Goal: Information Seeking & Learning: Understand process/instructions

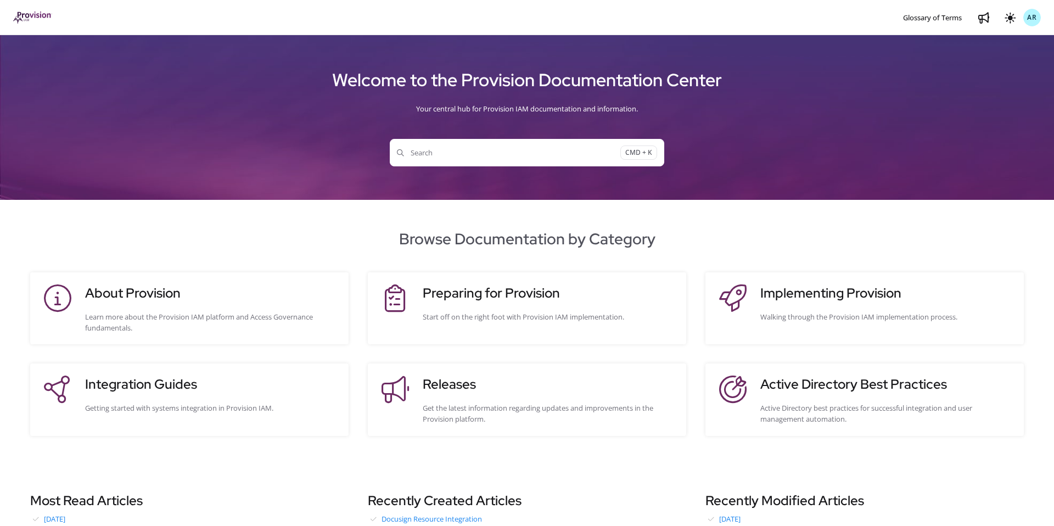
click at [456, 148] on span "Search" at bounding box center [508, 152] width 223 height 11
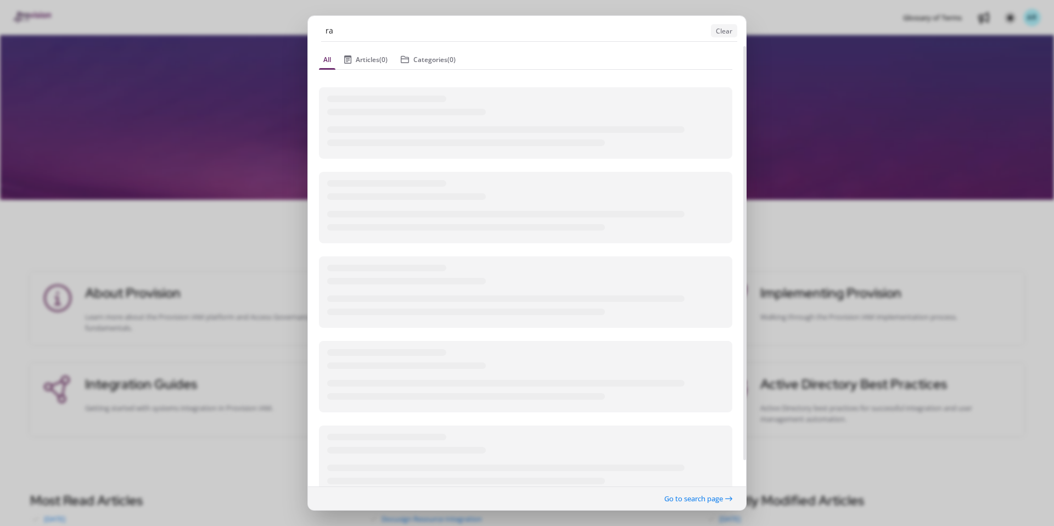
type input "r"
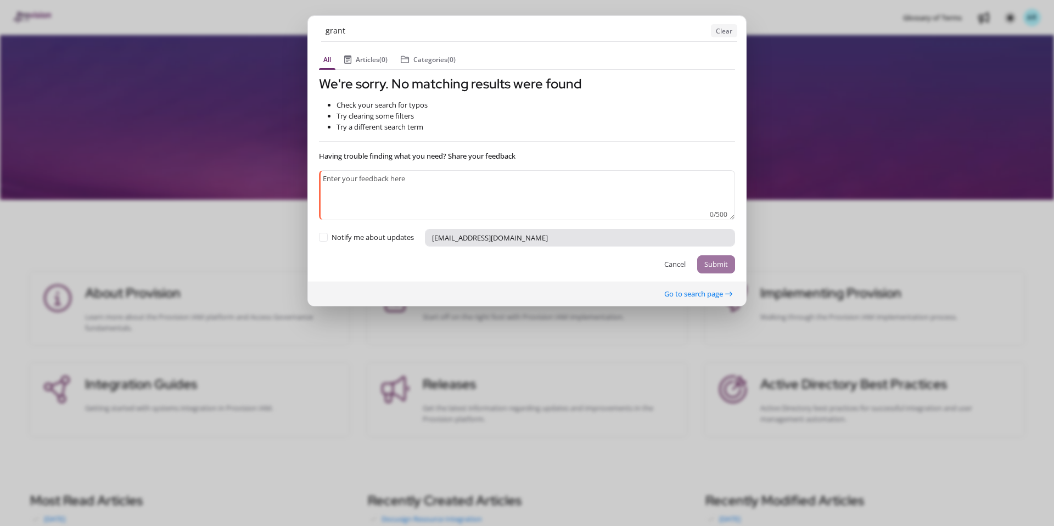
type input "grant"
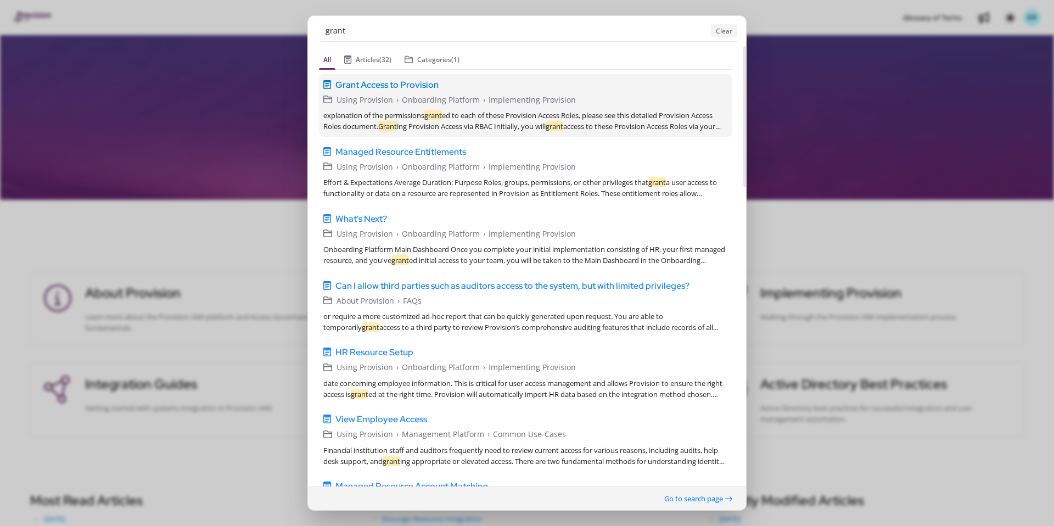
click at [401, 87] on span "Grant Access to Provision" at bounding box center [386, 84] width 103 height 13
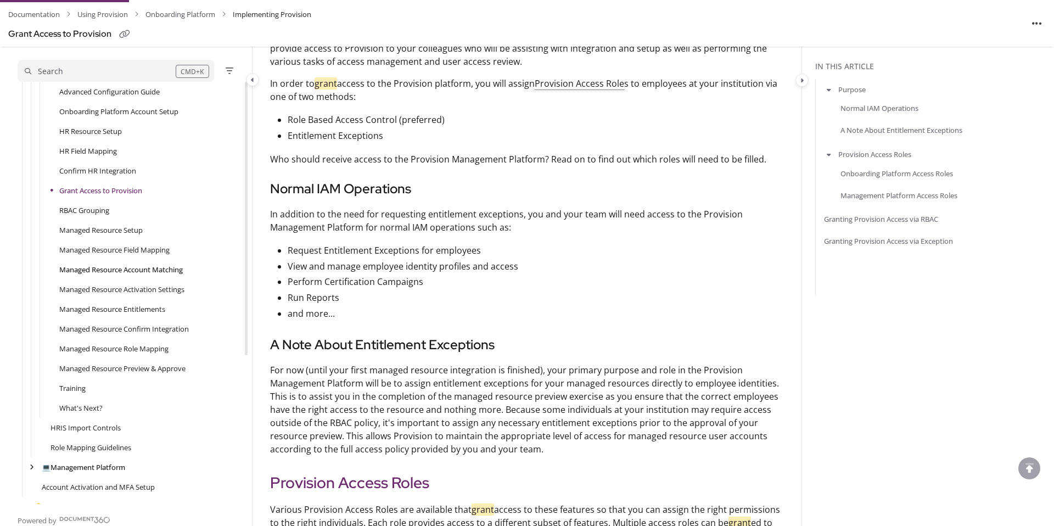
scroll to position [284, 0]
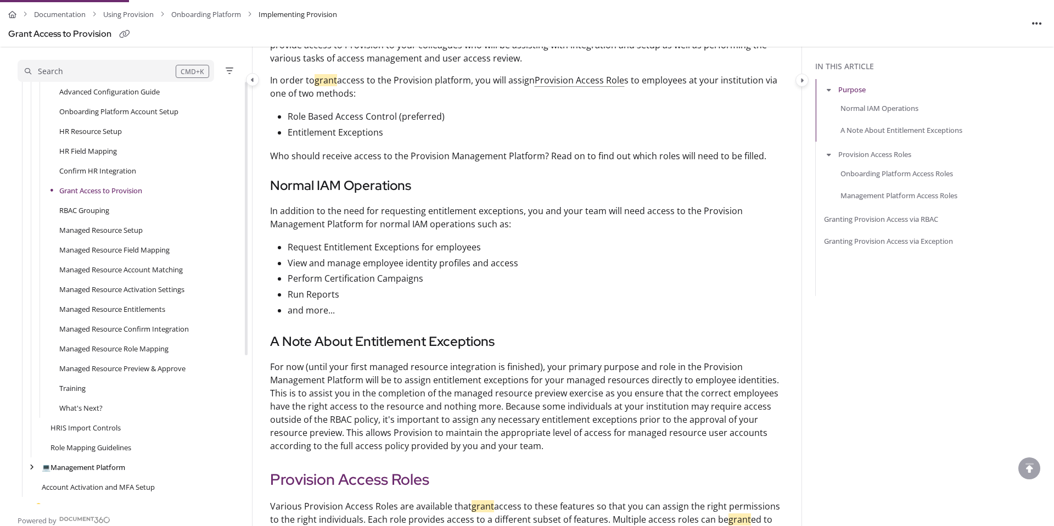
click at [115, 191] on link "Grant Access to Provision" at bounding box center [100, 190] width 83 height 11
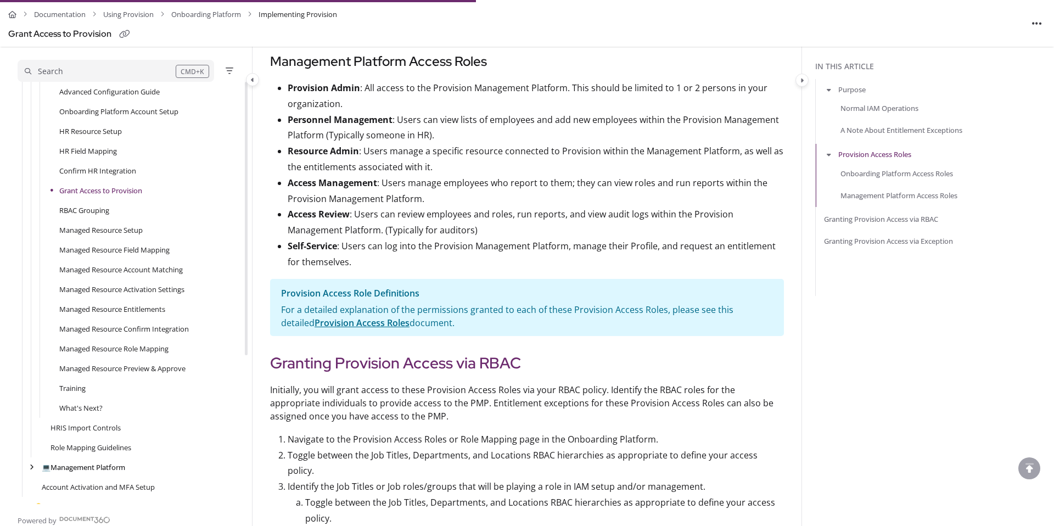
scroll to position [1051, 0]
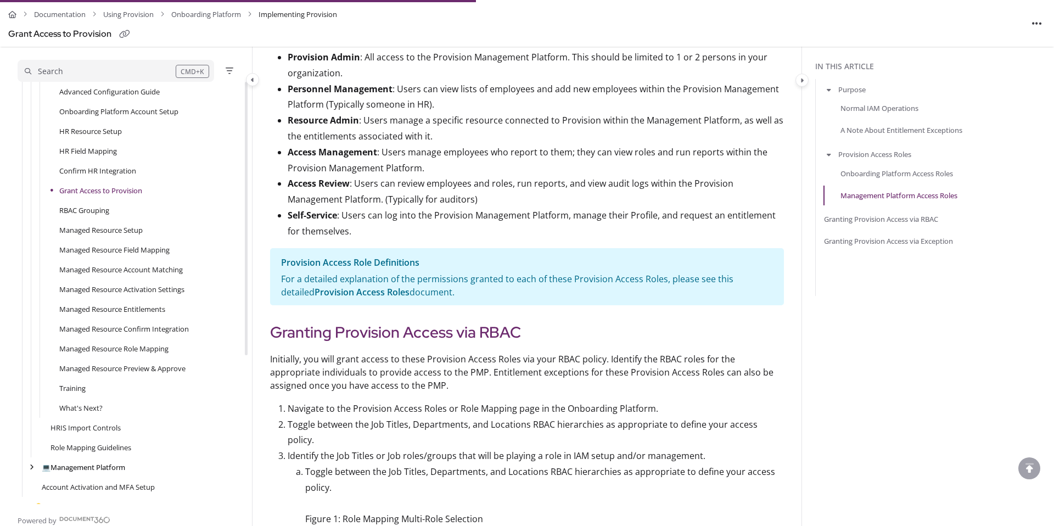
click at [370, 298] on link "Provision Access Roles" at bounding box center [362, 292] width 95 height 12
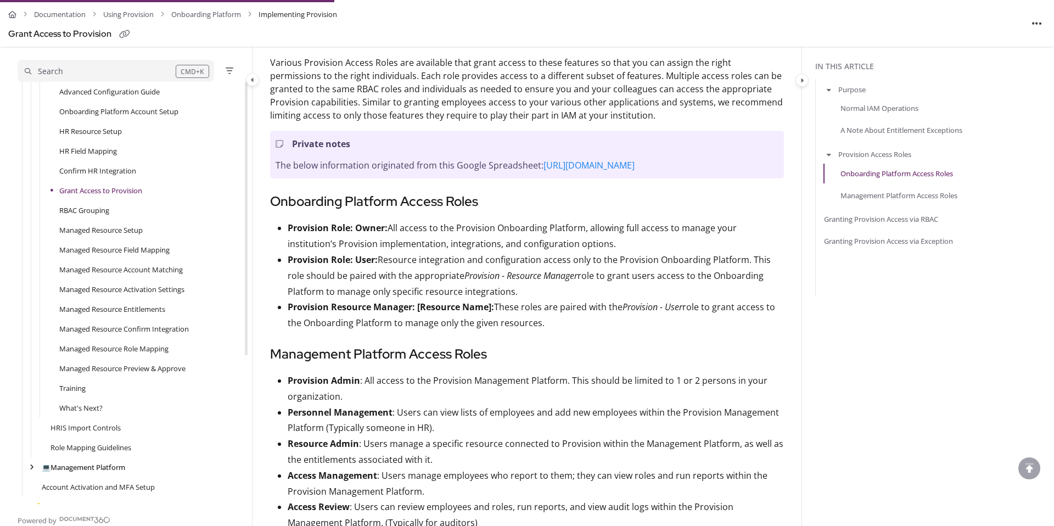
scroll to position [725, 0]
